Goal: Transaction & Acquisition: Purchase product/service

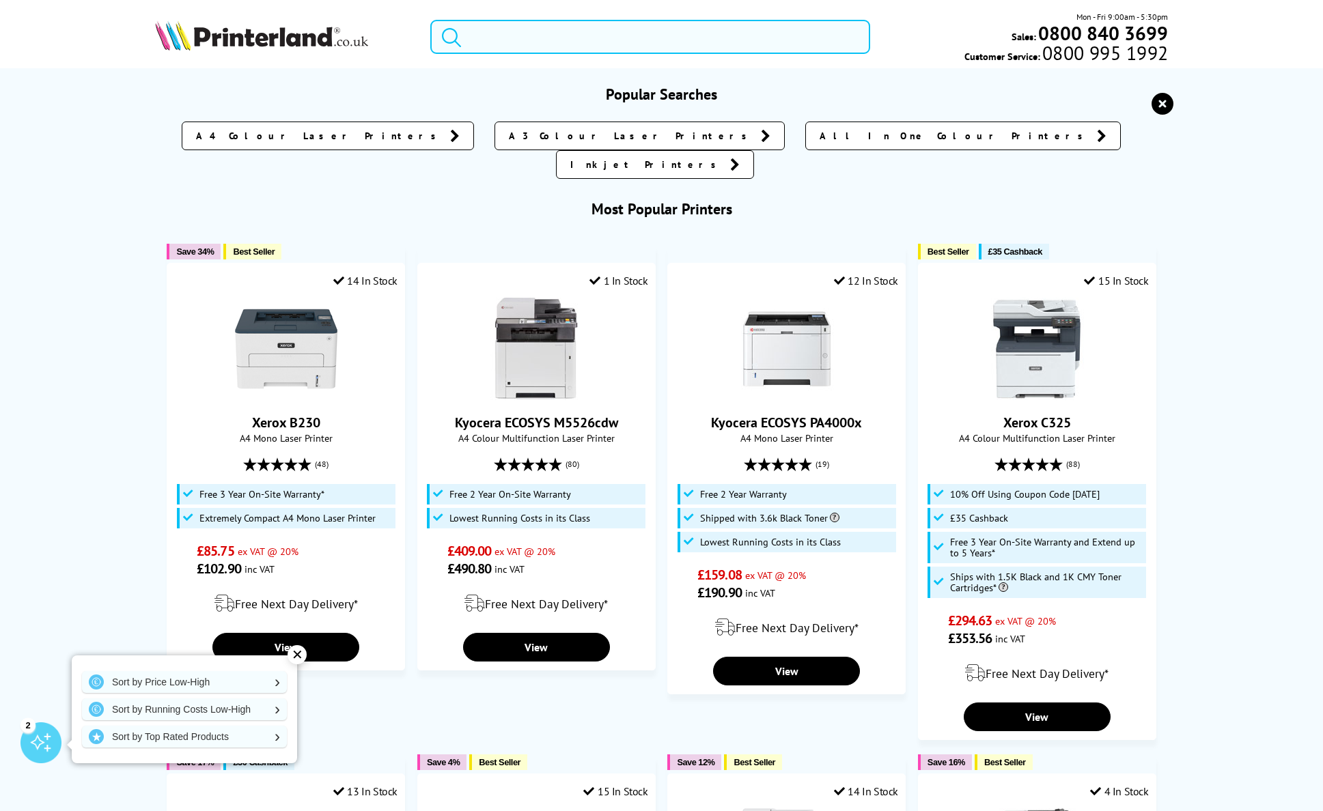
click at [564, 45] on input "search" at bounding box center [650, 37] width 440 height 34
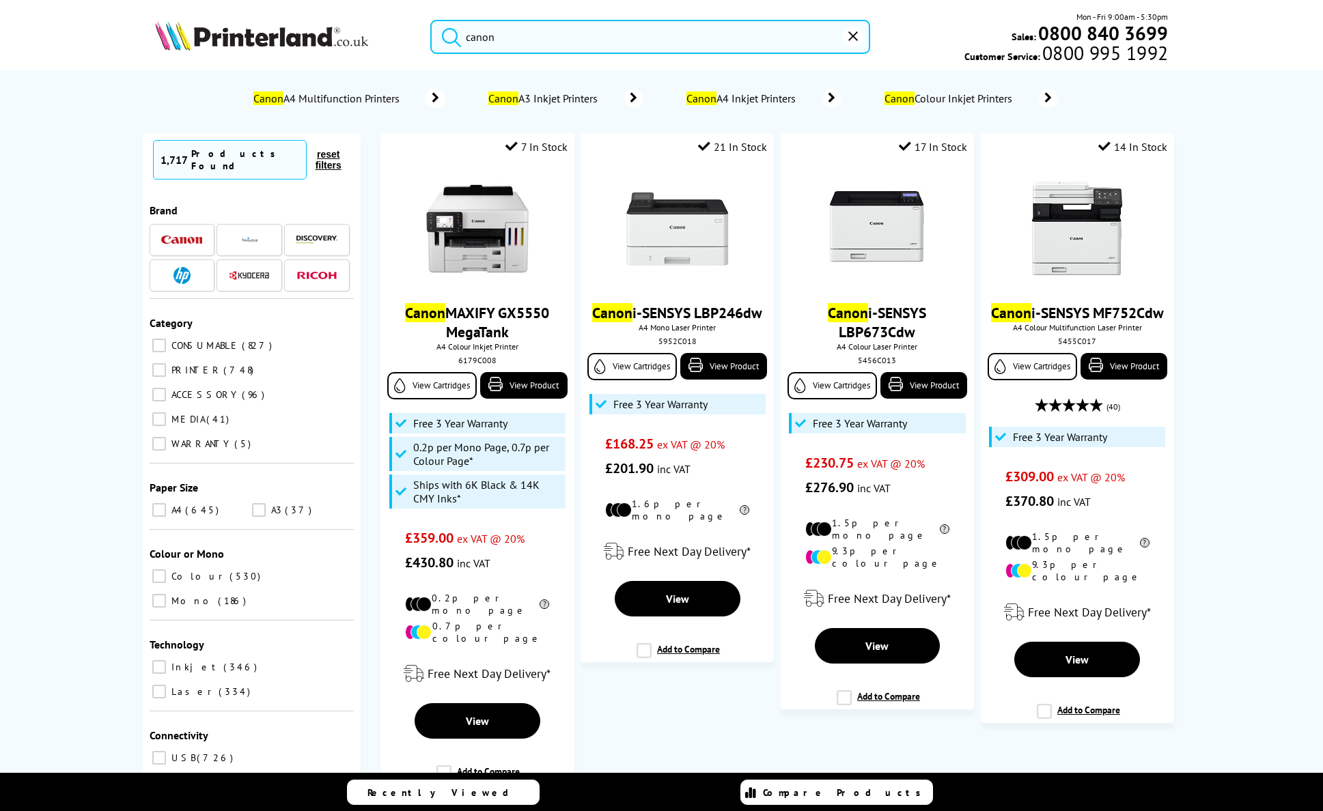
type input "canon"
click at [431, 20] on button "submit" at bounding box center [448, 35] width 34 height 30
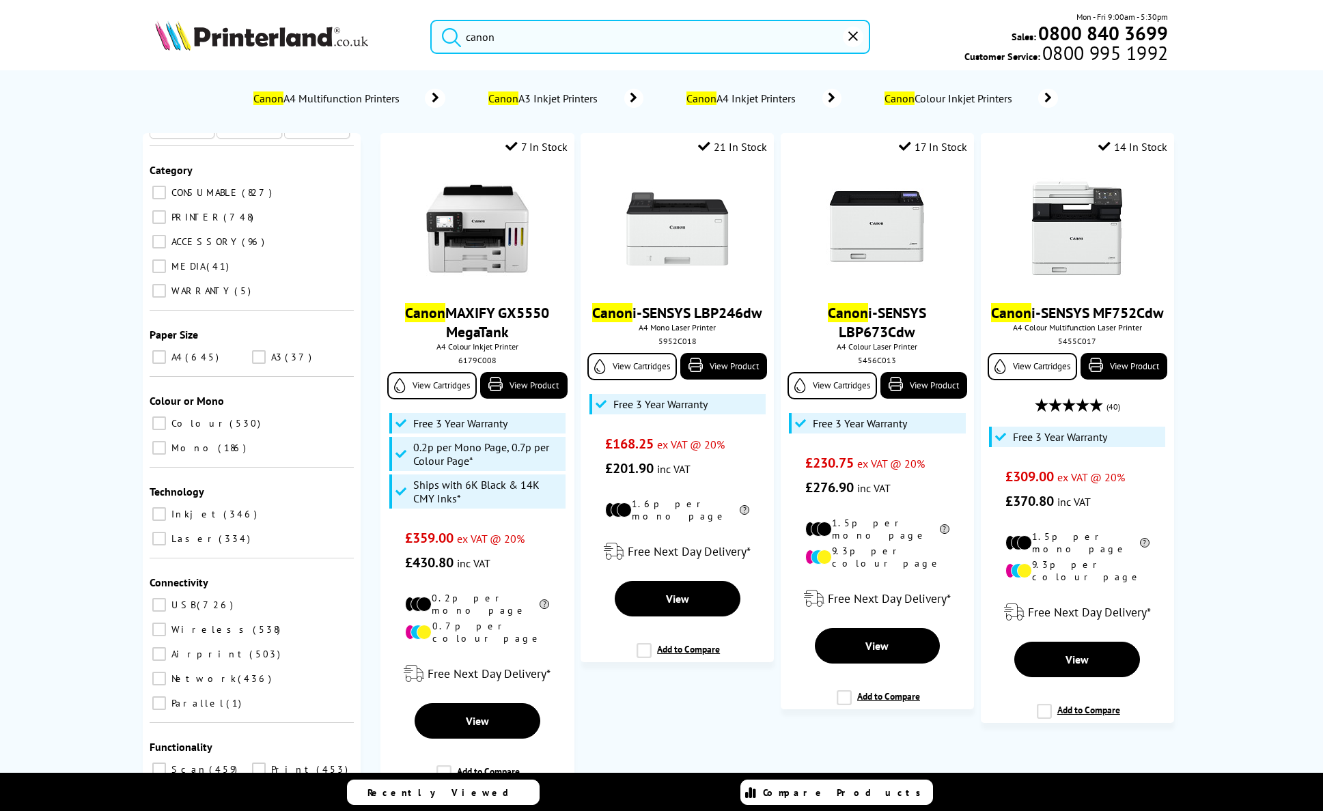
scroll to position [202, 0]
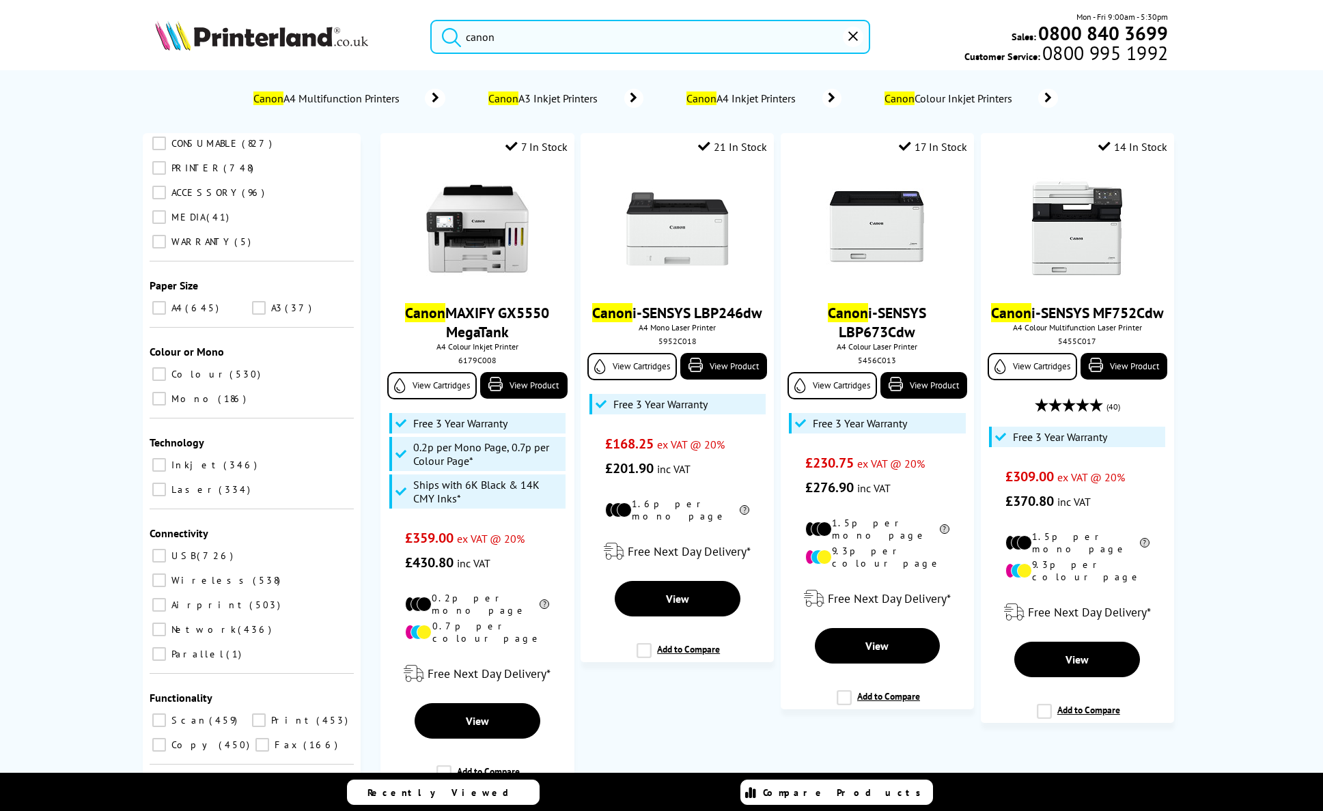
click at [166, 483] on input "Laser 334" at bounding box center [159, 490] width 14 height 14
checkbox input "true"
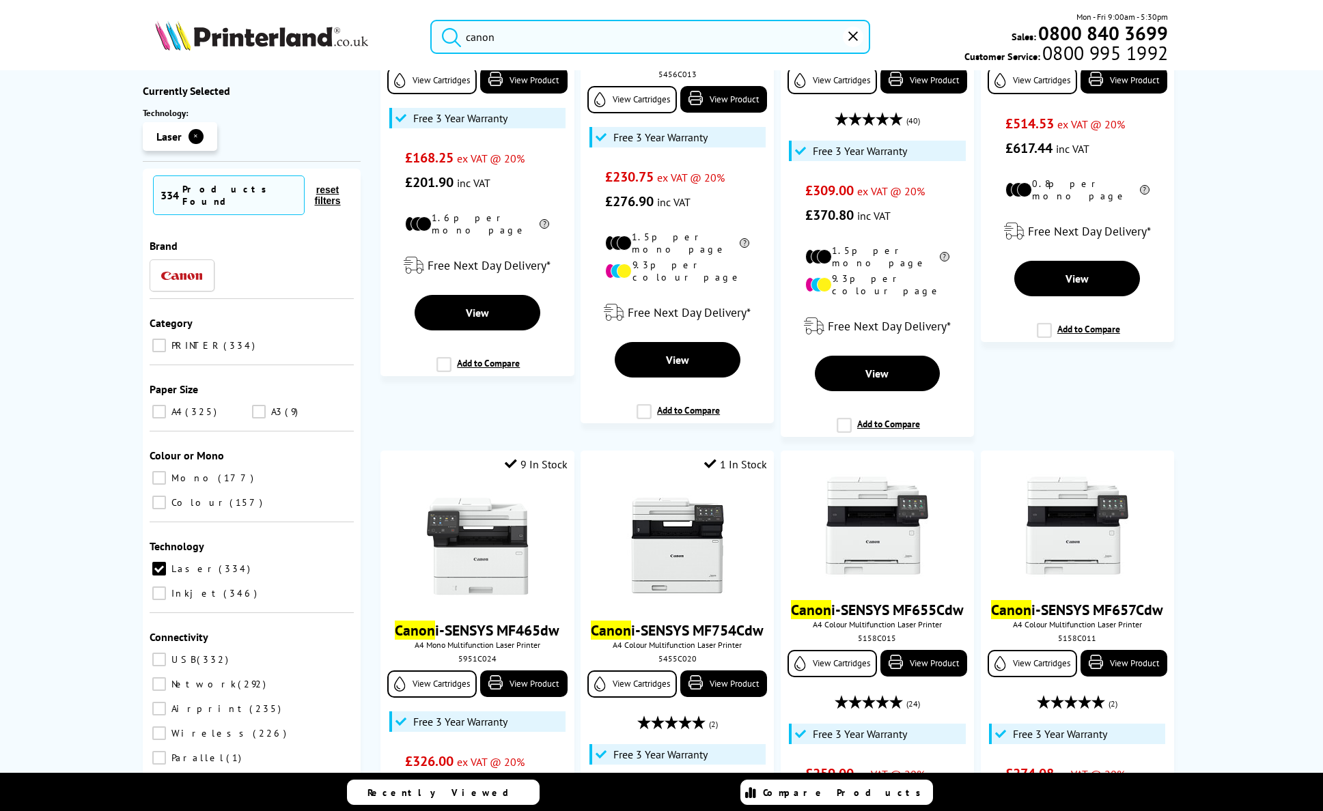
scroll to position [68, 0]
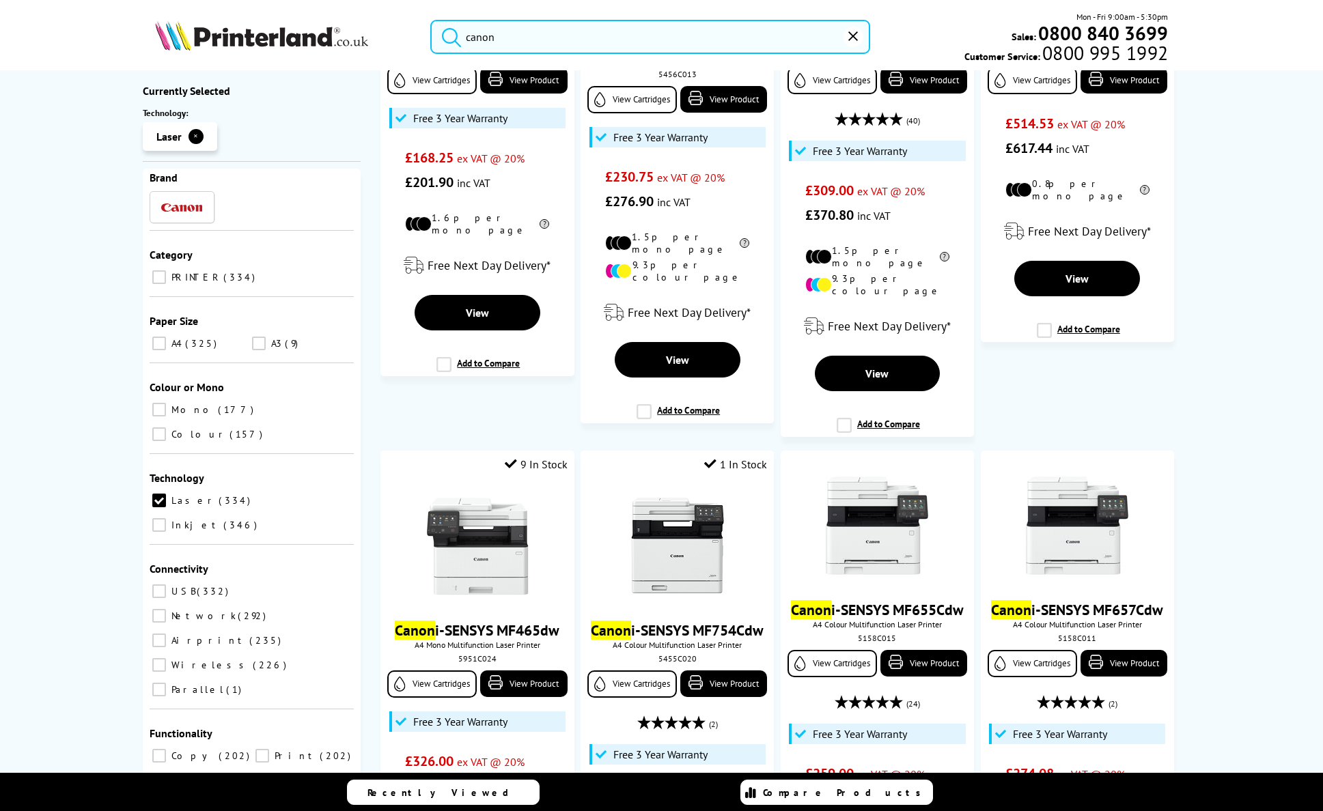
click at [166, 658] on input "Wireless 226" at bounding box center [159, 665] width 14 height 14
checkbox input "true"
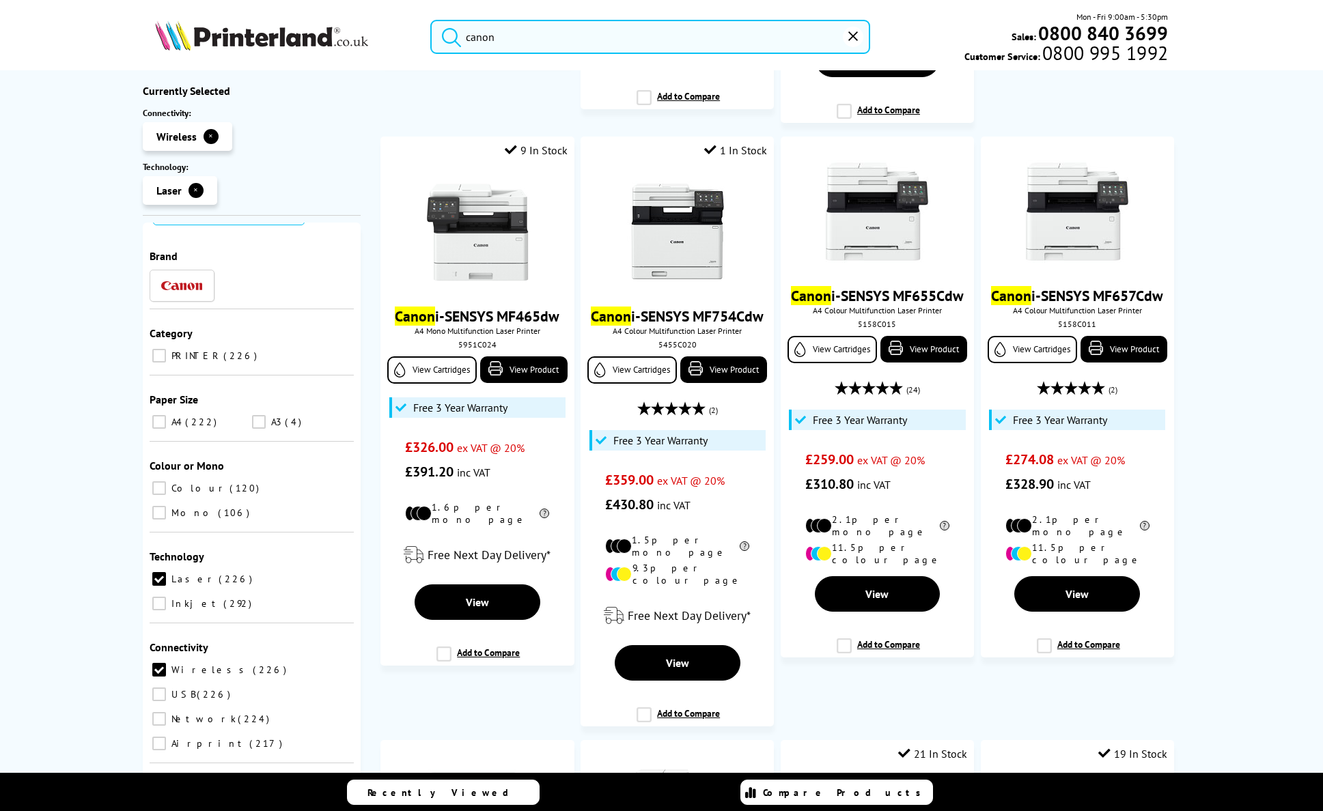
scroll to position [602, 0]
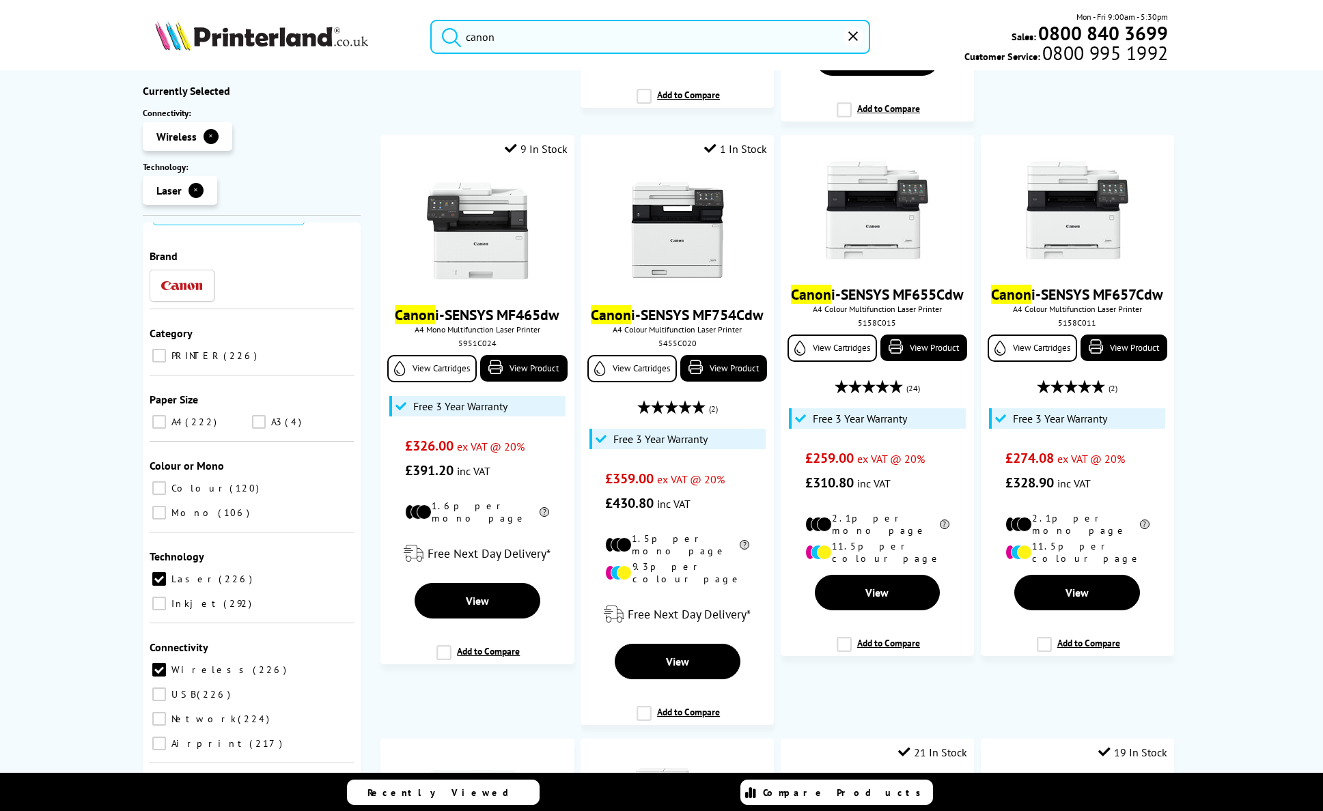
click at [158, 712] on input "Network 224" at bounding box center [159, 719] width 14 height 14
checkbox input "true"
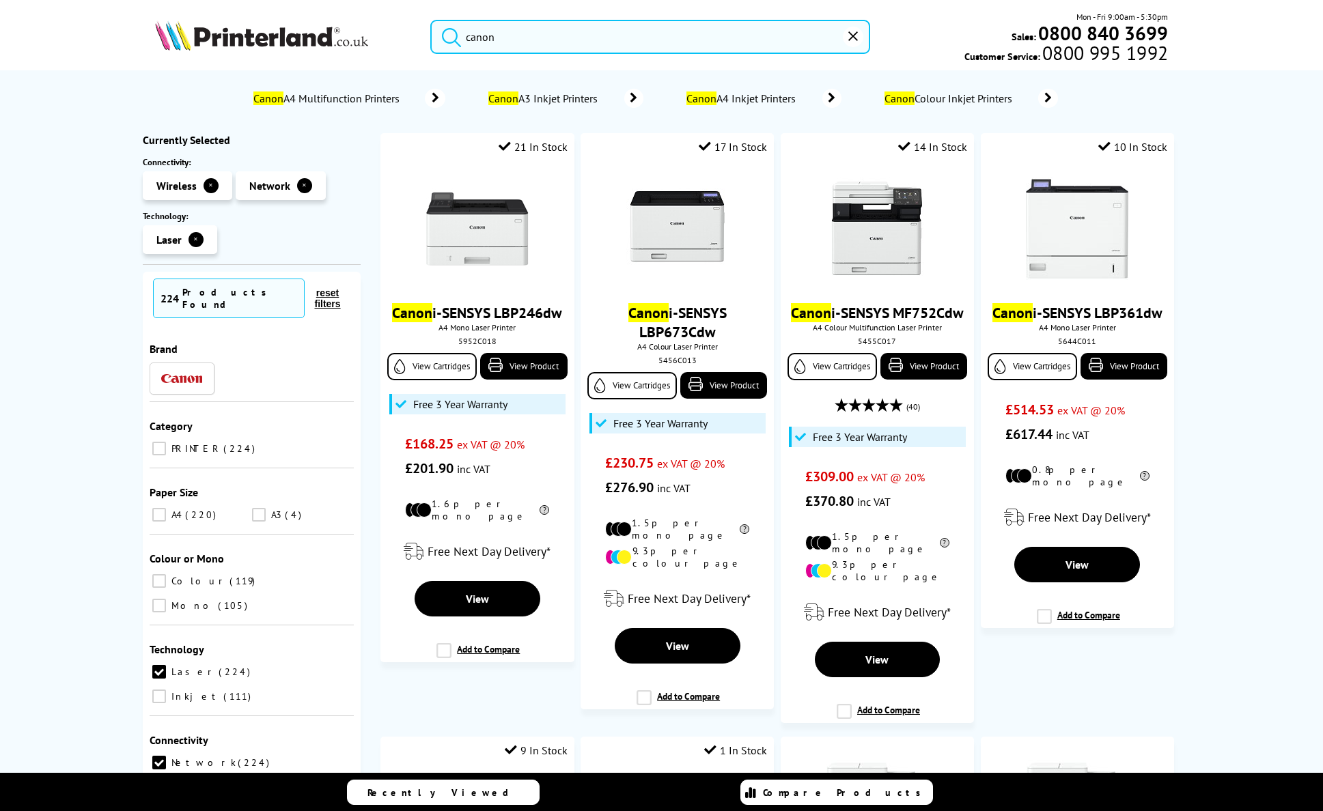
scroll to position [44, 0]
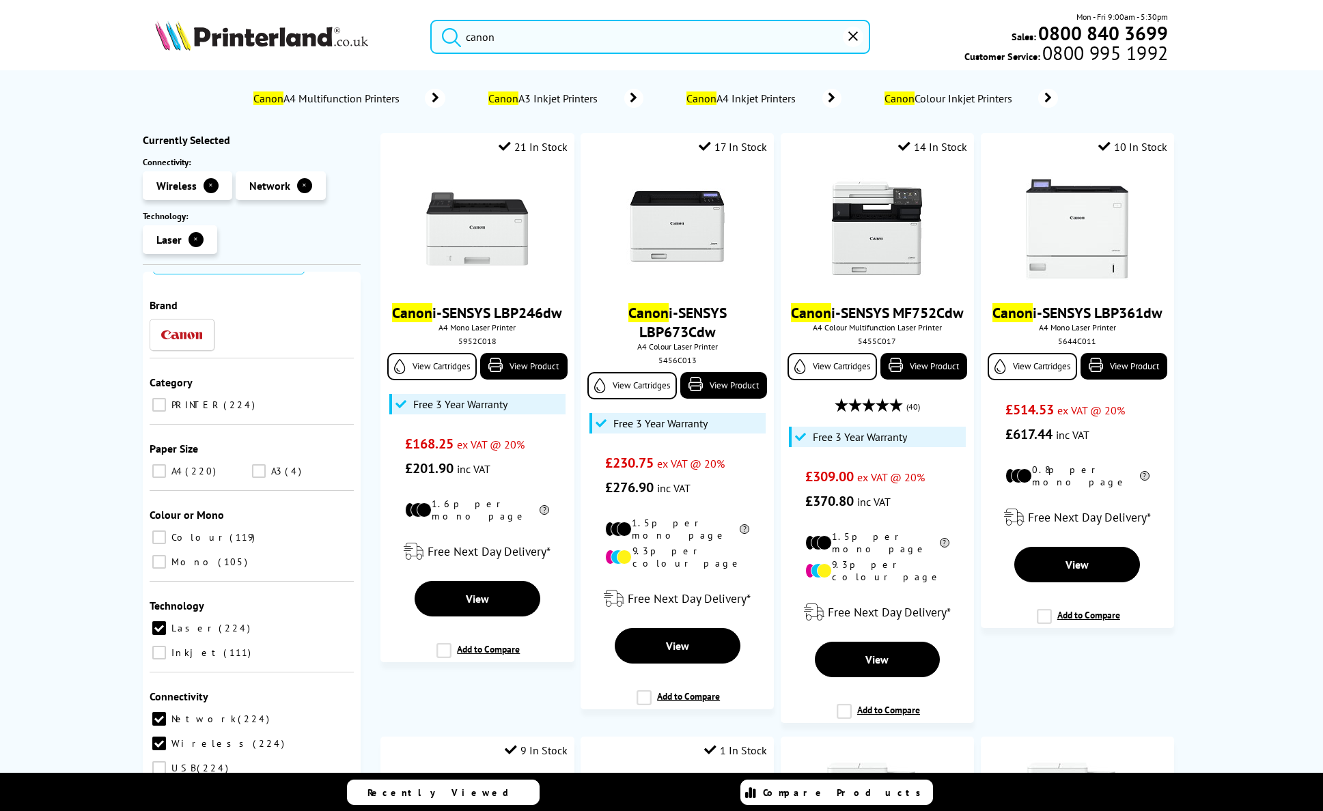
click at [158, 464] on input "A4 220" at bounding box center [159, 471] width 14 height 14
checkbox input "true"
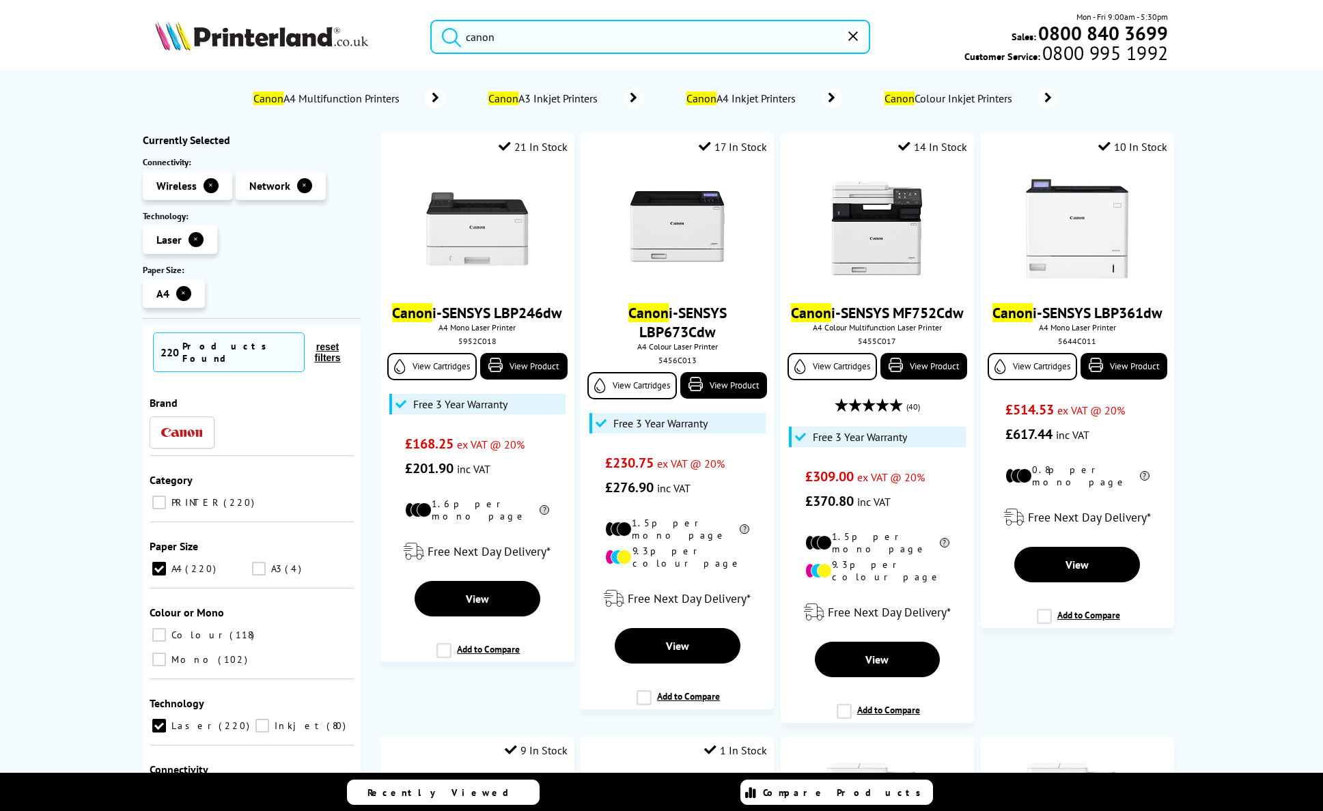
scroll to position [44, 0]
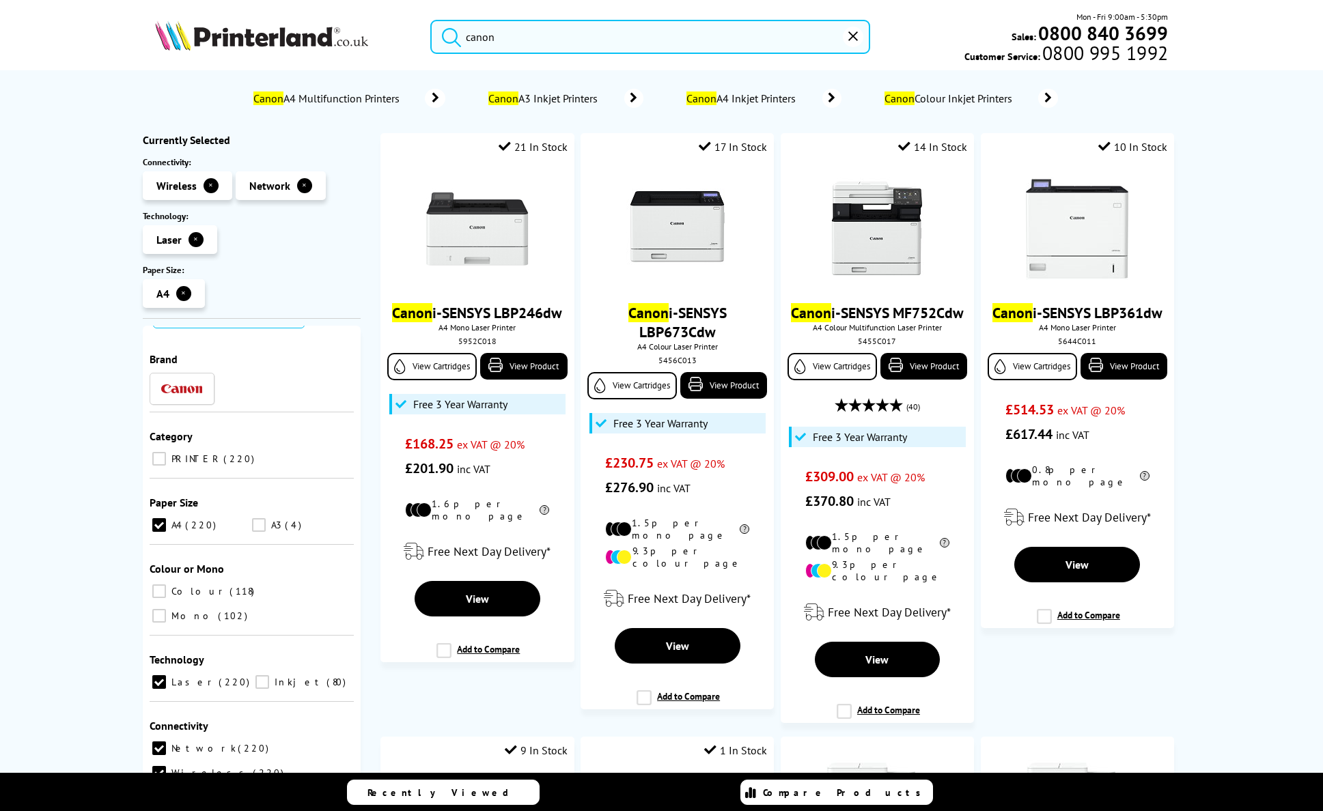
click at [156, 452] on input "PRINTER 220" at bounding box center [159, 459] width 14 height 14
checkbox input "true"
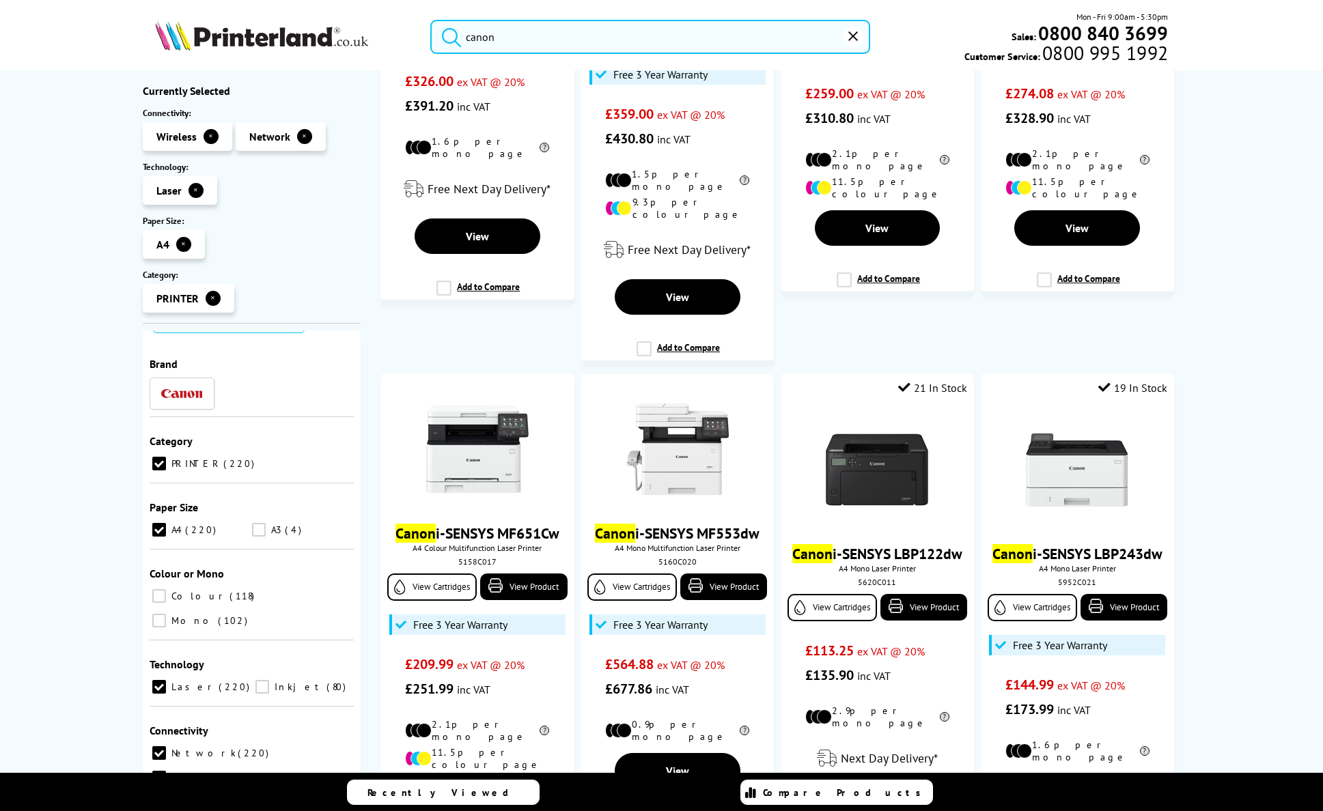
click at [88, 531] on div "No results Canon A4 Multifunction Printers Canon A3 Inkjet Printers Canon A4 In…" at bounding box center [661, 441] width 1323 height 743
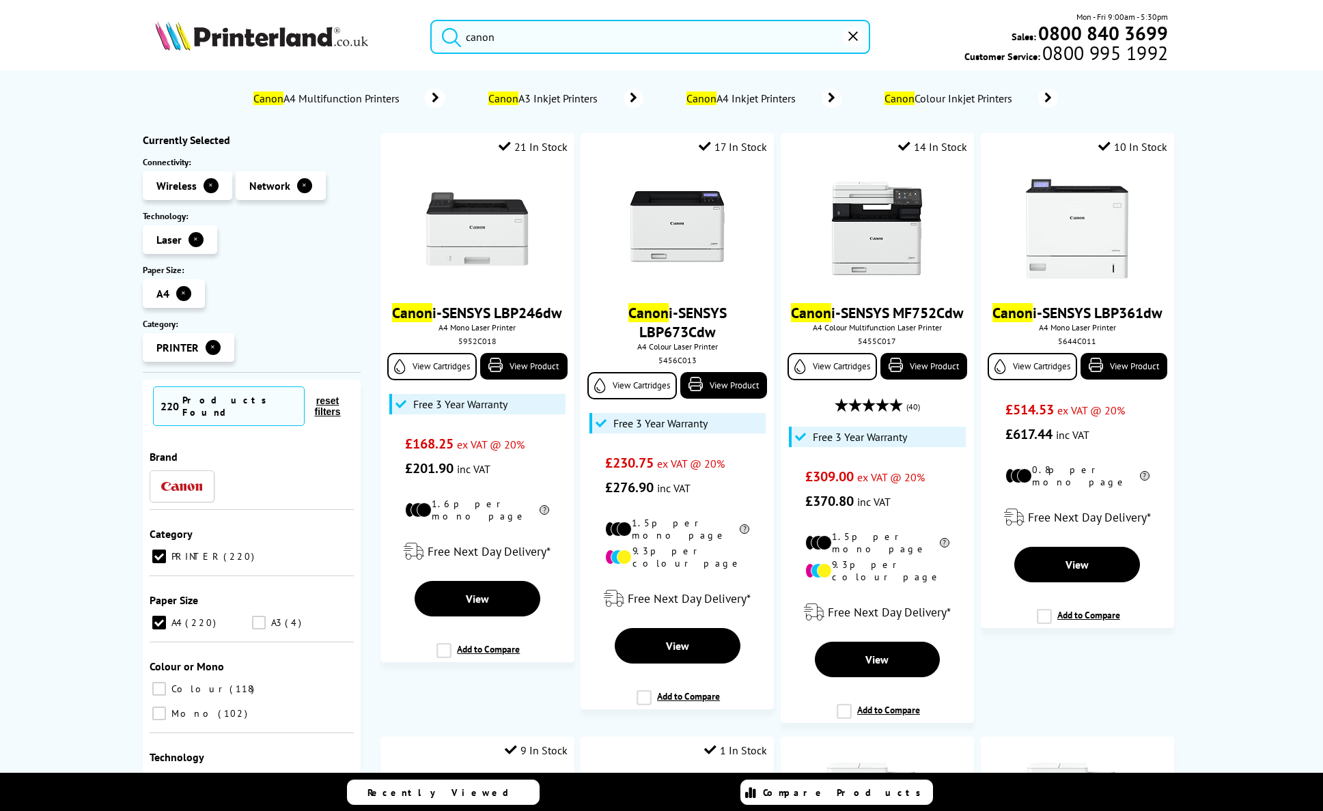
click at [379, 101] on span "Canon A4 Multifunction Printers" at bounding box center [327, 99] width 153 height 14
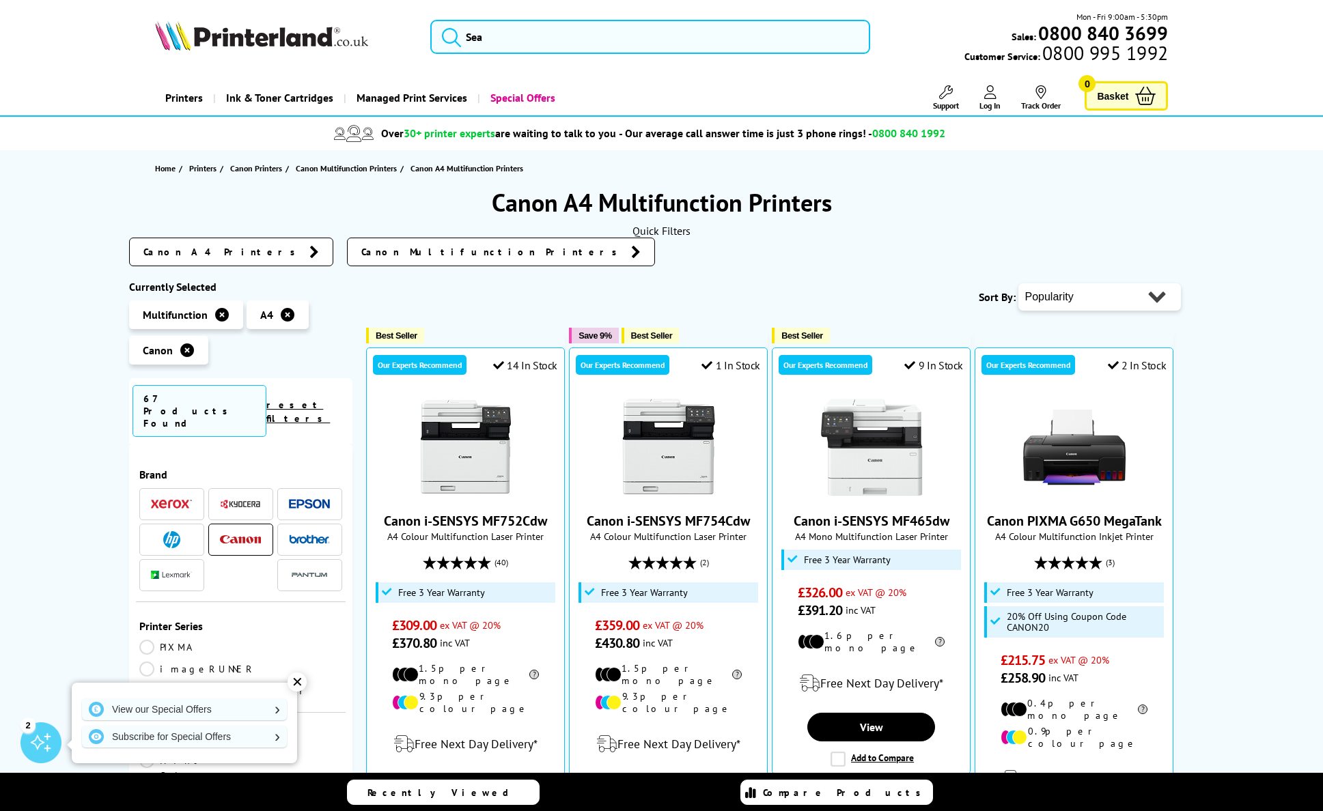
click at [389, 252] on span "Canon Multifunction Printers" at bounding box center [492, 252] width 263 height 14
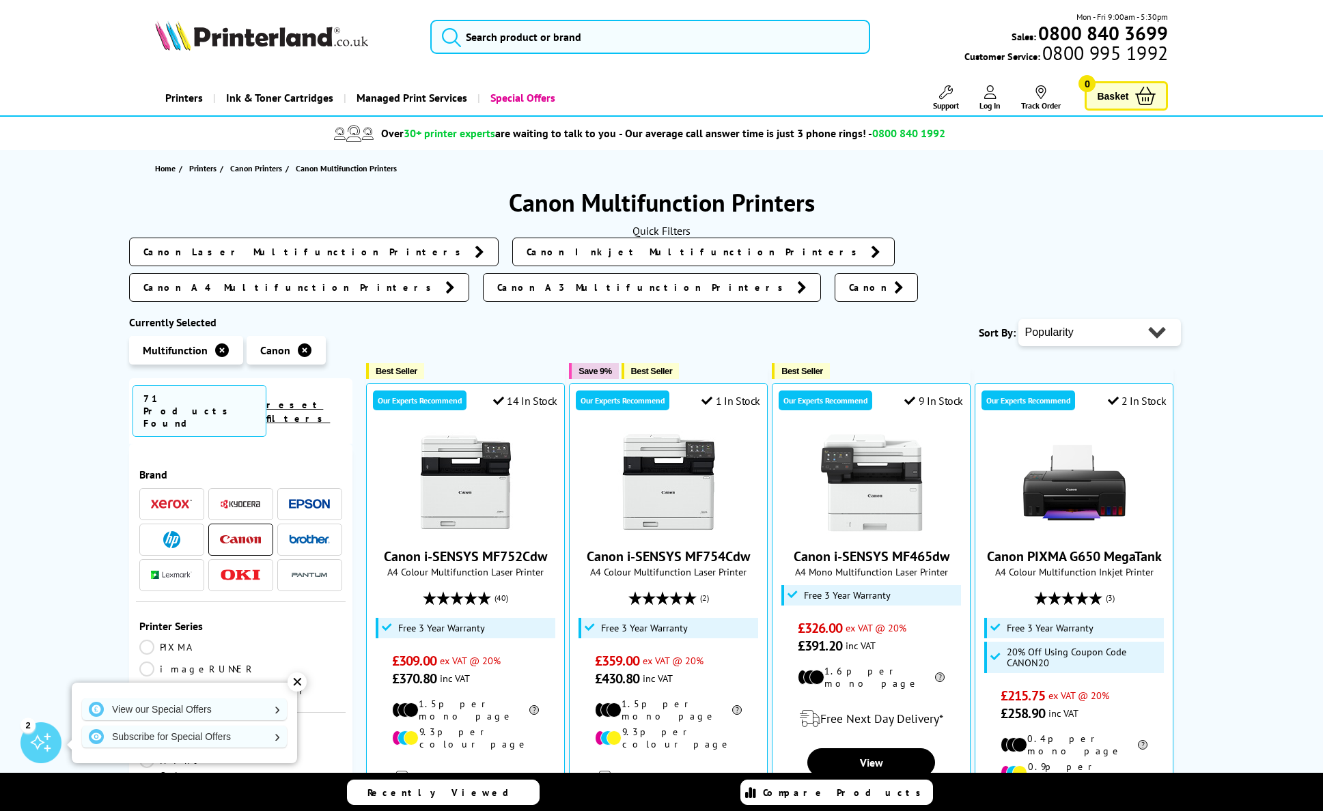
click at [1159, 319] on select "Popularity Rating Price - Low to High Price - High to Low Running Costs - Low t…" at bounding box center [1099, 332] width 163 height 27
select select "Price Ascending"
click at [1018, 319] on select "Popularity Rating Price - Low to High Price - High to Low Running Costs - Low t…" at bounding box center [1099, 332] width 163 height 27
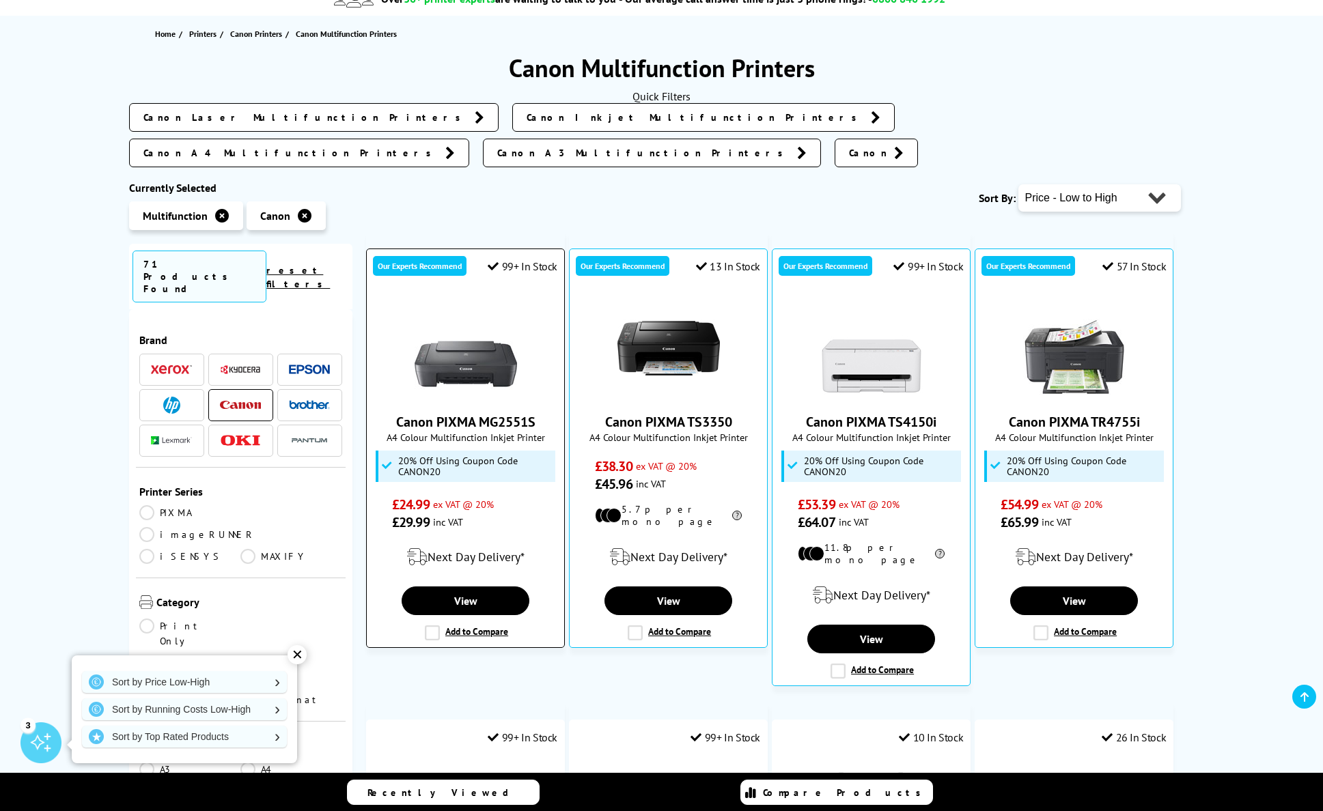
scroll to position [130, 0]
